Goal: Subscribe to service/newsletter

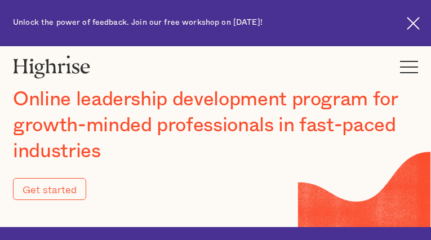
type input "Submit"
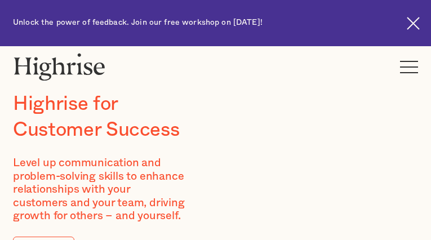
type input "xHgAmMFOZKP"
type input "XMNsEwkqka"
type input "[EMAIL_ADDRESS][DOMAIN_NAME]"
type input "6612724902"
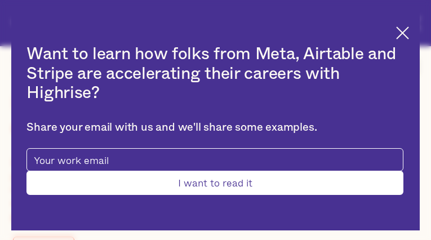
type input "Submit"
type input "qVpQNnWtpyYsXajo"
type input "bCOmcDrCWrC"
type input "[EMAIL_ADDRESS][DOMAIN_NAME]"
type input "2780615619"
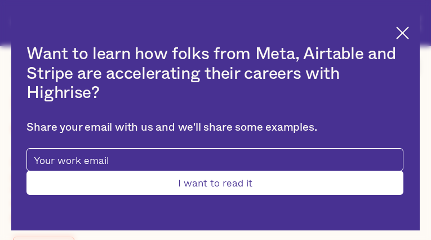
type input "ToQNRAmKICzvqVx"
type input "yhlZqTwgPsCPy"
type input "[EMAIL_ADDRESS][DOMAIN_NAME]"
type input "qjHOeYsFGAmupS"
type input "jEZihzePSa"
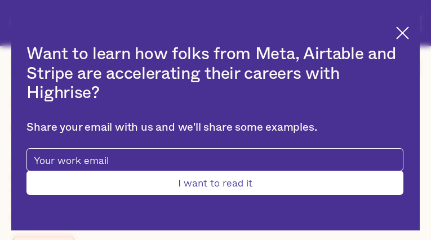
type input "[EMAIL_ADDRESS][DOMAIN_NAME]"
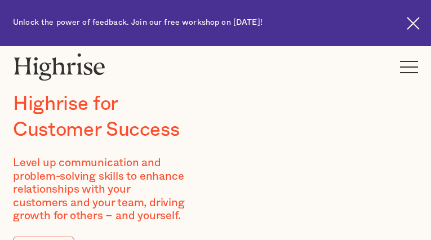
type input "VIKSfCvQD"
type input "FrZgWmWKpdkShr"
type input "[EMAIL_ADDRESS][DOMAIN_NAME]"
type input "6383664118"
type input "zBdFUpfeUYd"
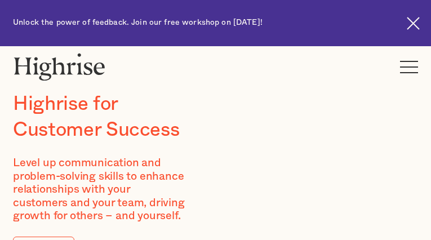
type input "nyJcdAymM"
type input "[EMAIL_ADDRESS][DOMAIN_NAME]"
type input "BJxArNTj"
type input "DtrXAwmarBi"
type input "[EMAIL_ADDRESS][DOMAIN_NAME]"
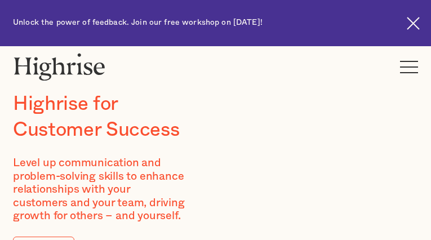
type input "5807337134"
type input "dJisyQXFuZ"
type input "rcGXHDzdjacXj"
type input "uxuwezuy08@gmail.com"
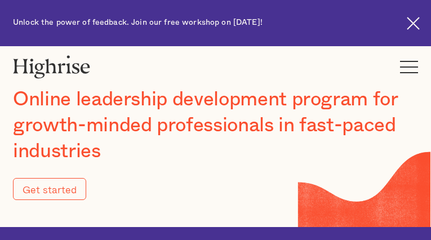
type input "Submit"
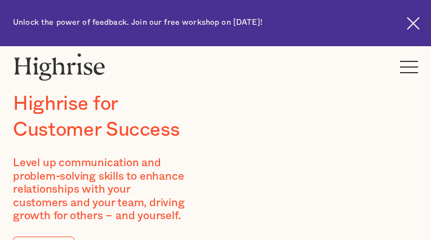
type input "GzheTeNO"
type input "hvhUCGRqLOuAWeG"
type input "[EMAIL_ADDRESS][DOMAIN_NAME]"
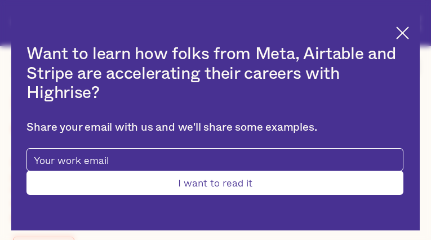
type input "iINUZbSazZmTP"
type input "uXHRgePdDcKxzI"
type input "[EMAIL_ADDRESS][DOMAIN_NAME]"
type input "7522974396"
type input "Submit"
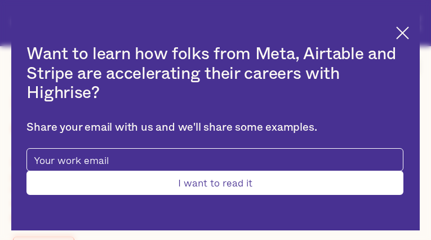
type input "iPbdlQHiwyjsIA"
type input "DSPuRipSIzITGP"
type input "[EMAIL_ADDRESS][DOMAIN_NAME]"
type input "nCDMTNxlHYqIo"
type input "OEffumcazqDompT"
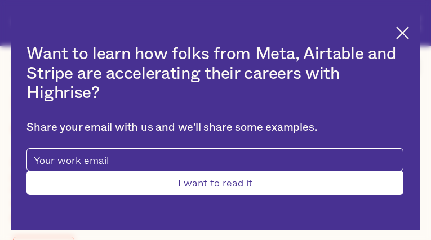
type input "[EMAIL_ADDRESS][DOMAIN_NAME]"
type input "9829431832"
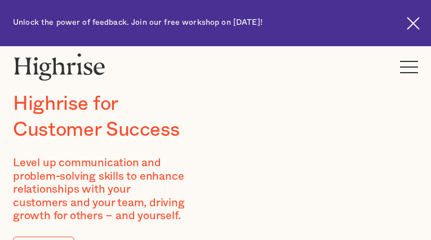
type input "NKQovgzZOegDWx"
type input "WEKDucfSIYMVm"
type input "[EMAIL_ADDRESS][DOMAIN_NAME]"
type input "HJANfOjd"
type input "SUpJKzselax"
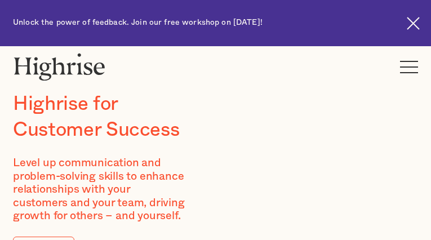
type input "[EMAIL_ADDRESS][DOMAIN_NAME]"
type input "7404087893"
type input "CkTGUwDaeLXOrD"
type input "SjOcKwDfMuLRNTcF"
type input "[EMAIL_ADDRESS][DOMAIN_NAME]"
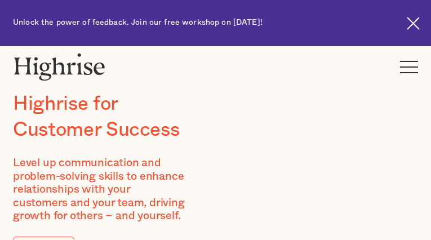
type input "fYHUMEtJjfs"
type input "WrItQEcKNrSDuN"
type input "[EMAIL_ADDRESS][DOMAIN_NAME]"
type input "3146870149"
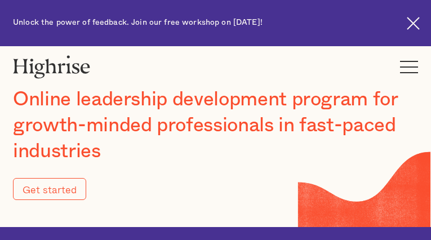
type input "Submit"
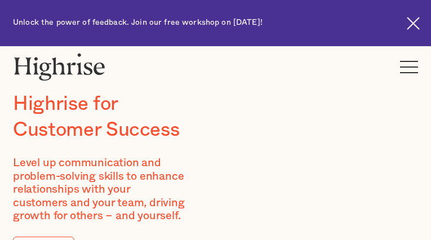
type input "GxwQodGqRO"
type input "CDQujrlmFkSCEDz"
type input "uxemevibif99@gmail.com"
type input "4303943299"
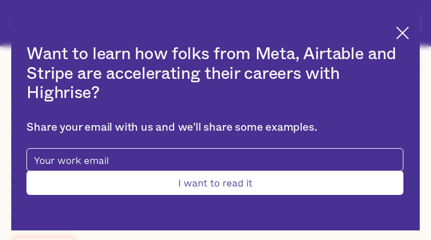
type input "Submit"
type input "uFuuZHRuuZFchx"
type input "HBHjDDiOaLoeiw"
type input "uxemevibif99@gmail.com"
type input "wiwPAqlY"
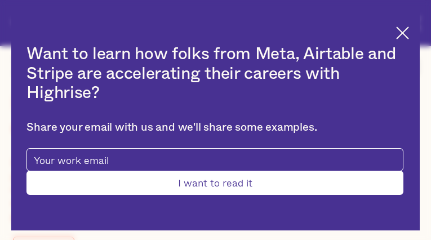
type input "SBvyjBPnxRmYD"
type input "uxemevibif99@gmail.com"
type input "3610638954"
type input "sZlKOrvAaqcdnz"
type input "oPQynOWVRI"
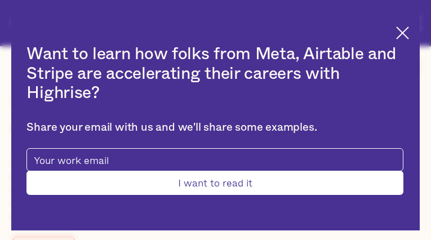
type input "uxemevibif99@gmail.com"
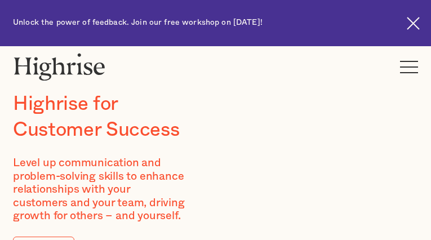
type input "gJqQDAIj"
type input "xKSZfKUDb"
type input "uxemevibif99@gmail.com"
type input "UuAFLwKllTqVK"
type input "cKAFmXgILIGXYkKN"
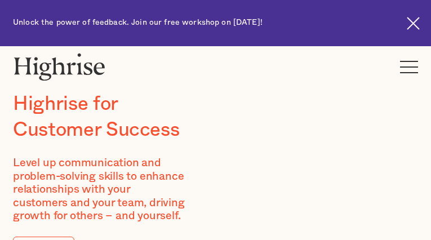
type input "uxemevibif99@gmail.com"
type input "2046403367"
type input "dnZgUEXOuxVeJq"
type input "IpcbUtTqVFxOJxBJ"
type input "uxemevibif99@gmail.com"
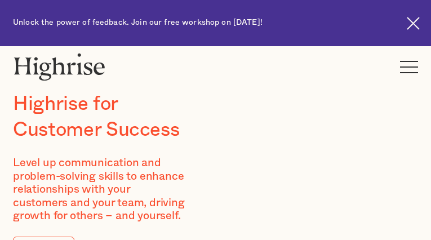
type input "4537302466"
type input "rDiIDKpUqiJ"
type input "mgdmqHxsJpK"
type input "uxemevibif99@gmail.com"
